Goal: Communication & Community: Answer question/provide support

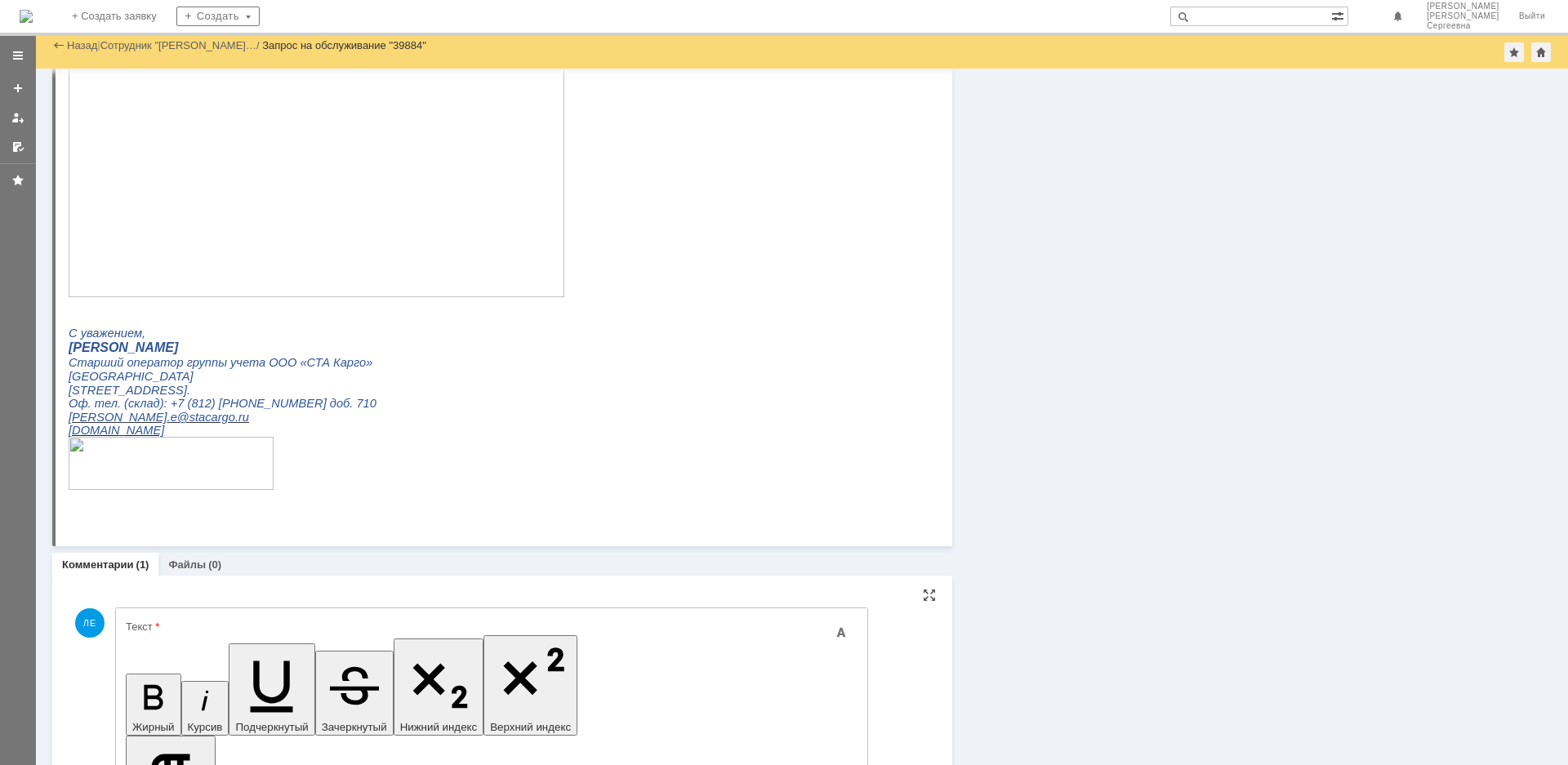
scroll to position [832, 0]
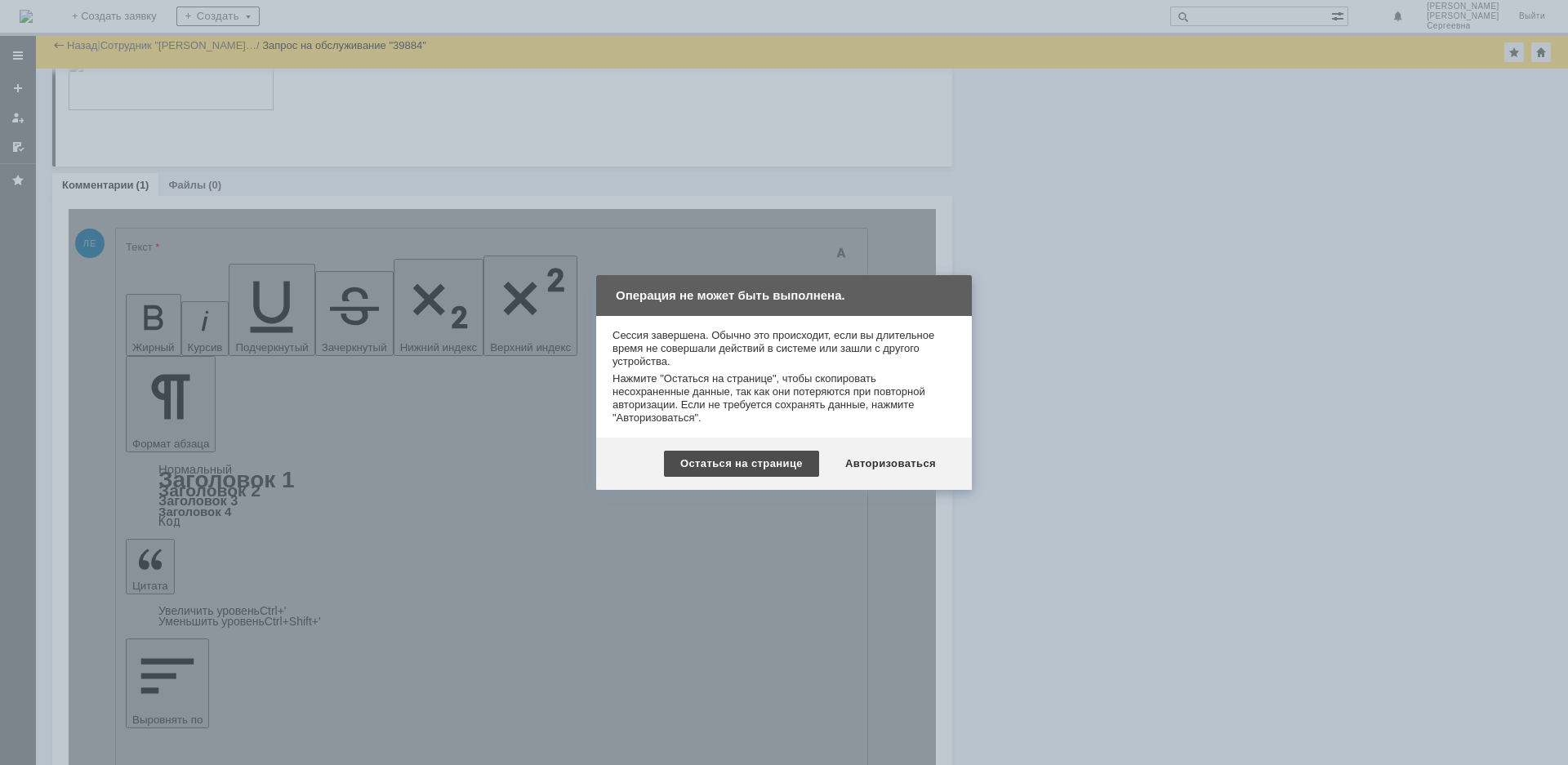
click at [726, 464] on div "Остаться на странице" at bounding box center [741, 463] width 155 height 26
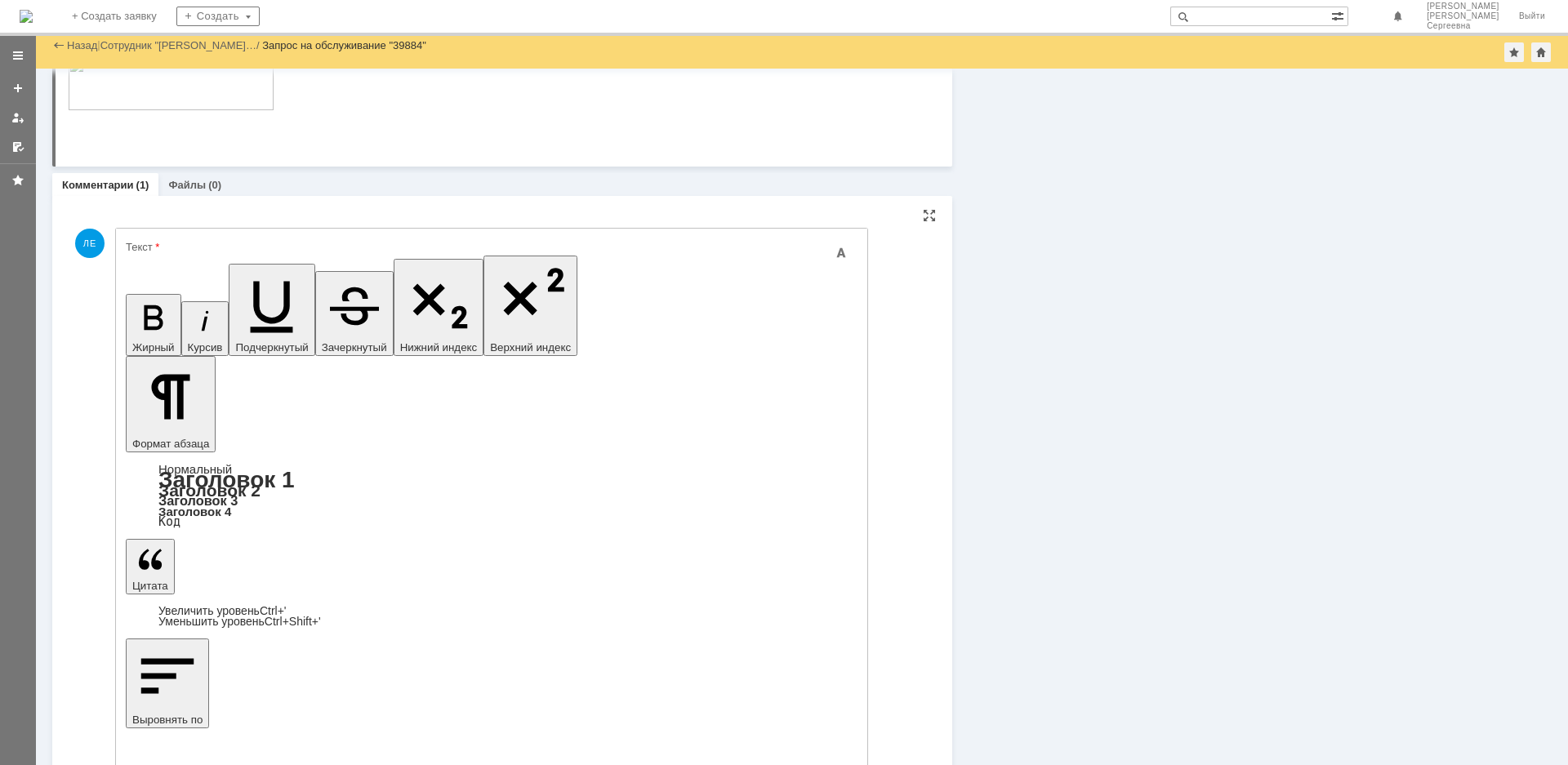
scroll to position [0, 0]
drag, startPoint x: 434, startPoint y: 4693, endPoint x: 304, endPoint y: 4687, distance: 130.1
drag, startPoint x: 440, startPoint y: 4690, endPoint x: 85, endPoint y: 4650, distance: 357.2
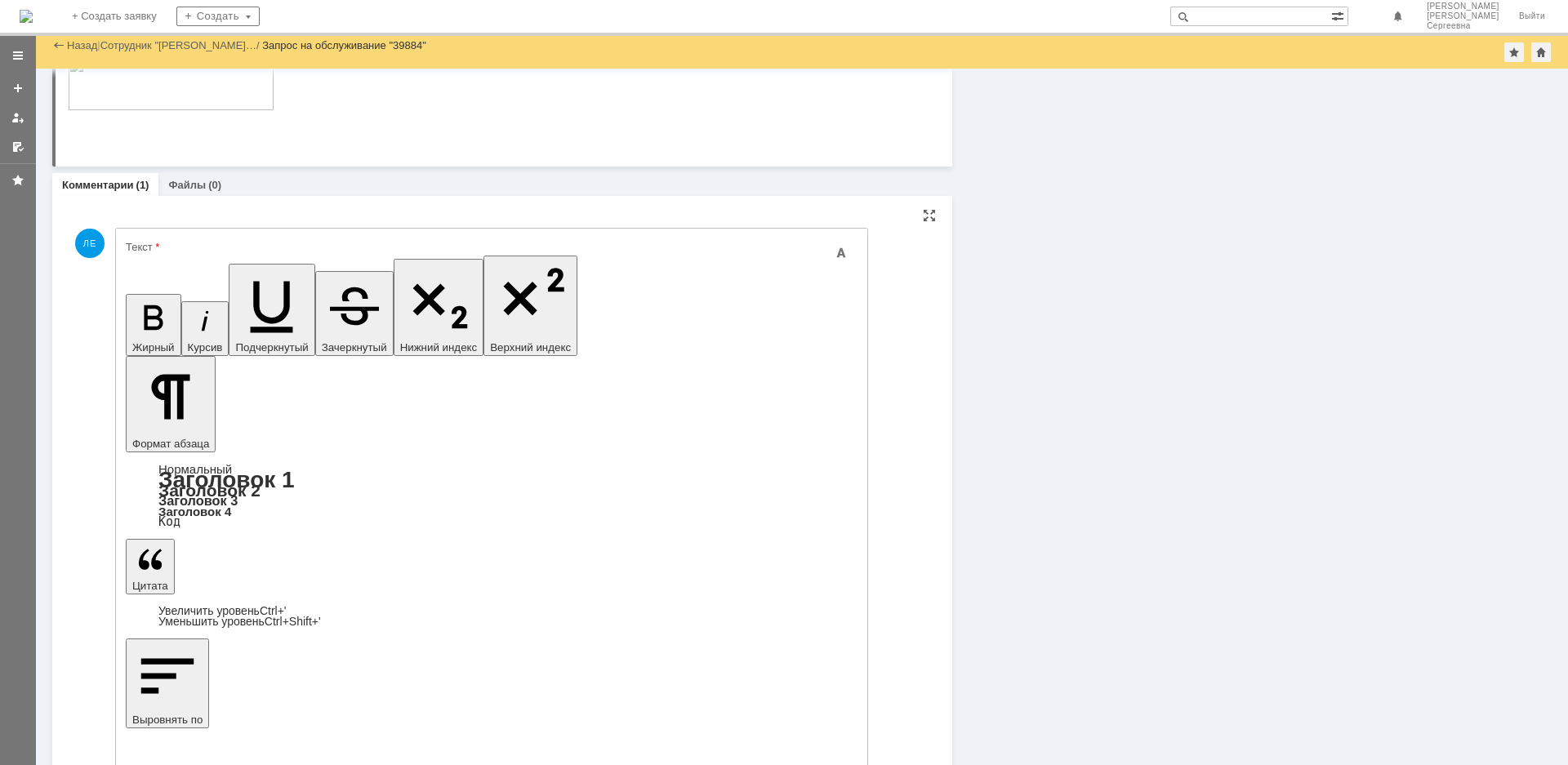
copy body "Добрый день. Печать этикеток не подстраивается по ширине шрифт"
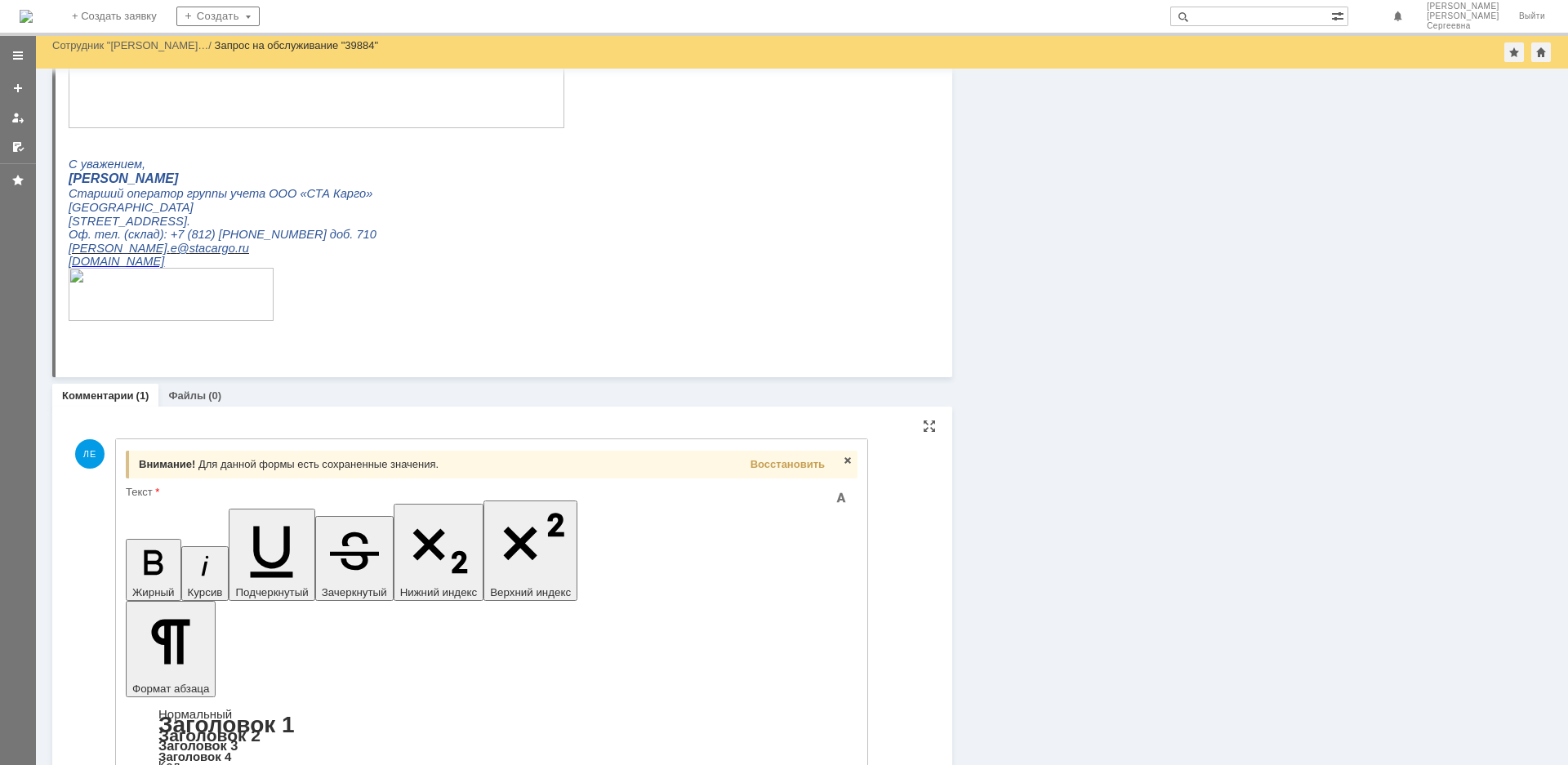
scroll to position [1084, 0]
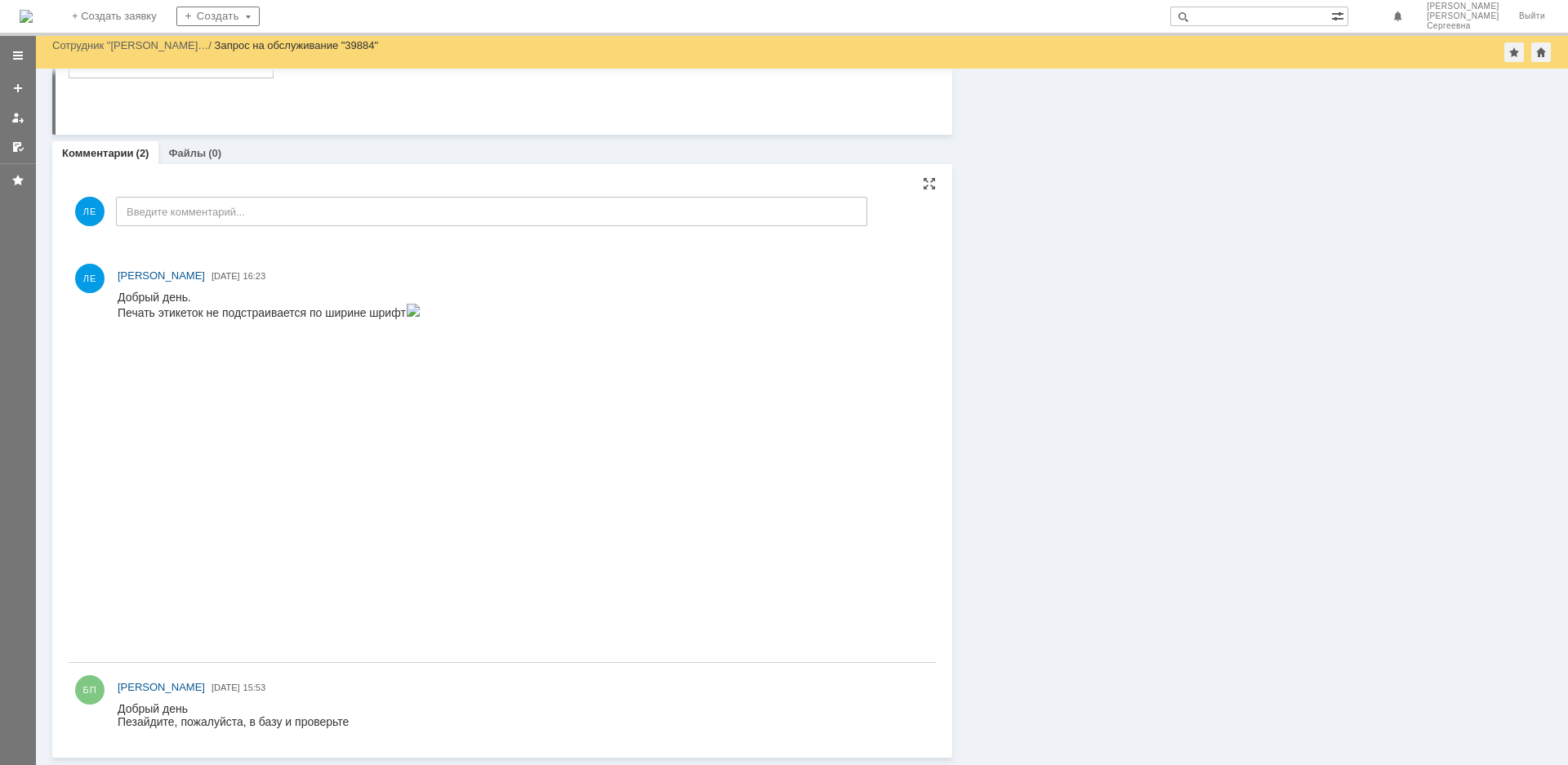
scroll to position [0, 0]
drag, startPoint x: 229, startPoint y: 730, endPoint x: 105, endPoint y: 19, distance: 721.7
click at [229, 730] on div at bounding box center [523, 715] width 811 height 33
click at [421, 319] on div "Печать этикеток не подстраивается по ширине шрифт" at bounding box center [268, 311] width 303 height 15
